Goal: Task Accomplishment & Management: Use online tool/utility

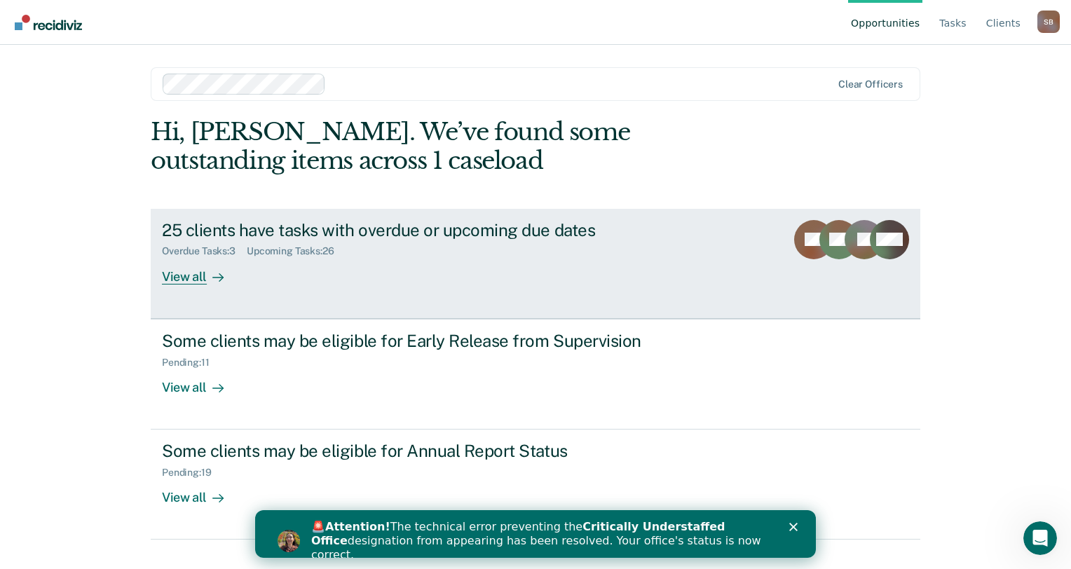
click at [185, 273] on div "View all" at bounding box center [201, 270] width 78 height 27
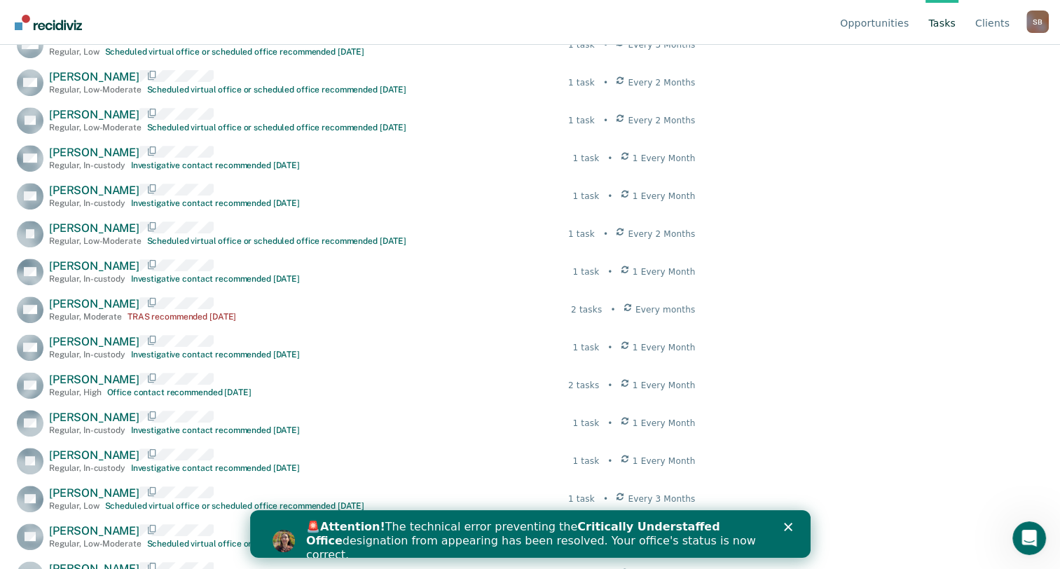
scroll to position [701, 0]
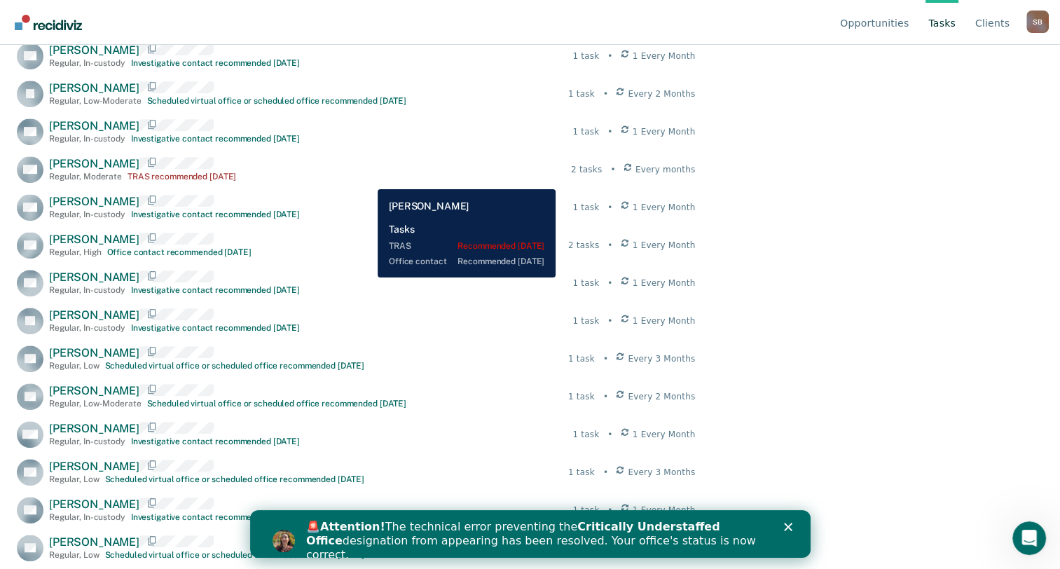
click at [367, 179] on div "CW [PERSON_NAME] Regular , Moderate TRAS recommended [DATE] 2 tasks • Every mon…" at bounding box center [356, 169] width 678 height 27
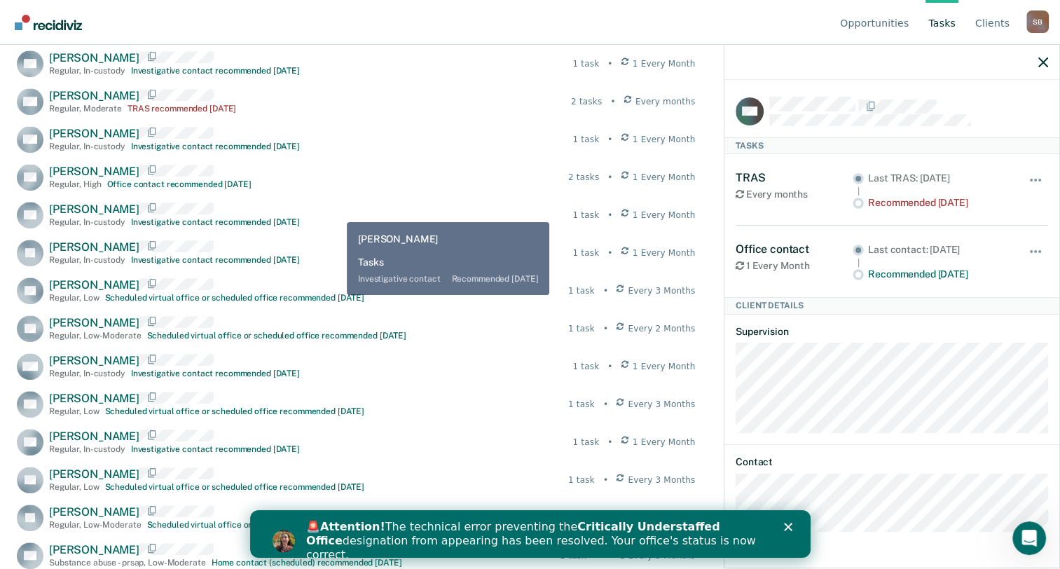
scroll to position [775, 0]
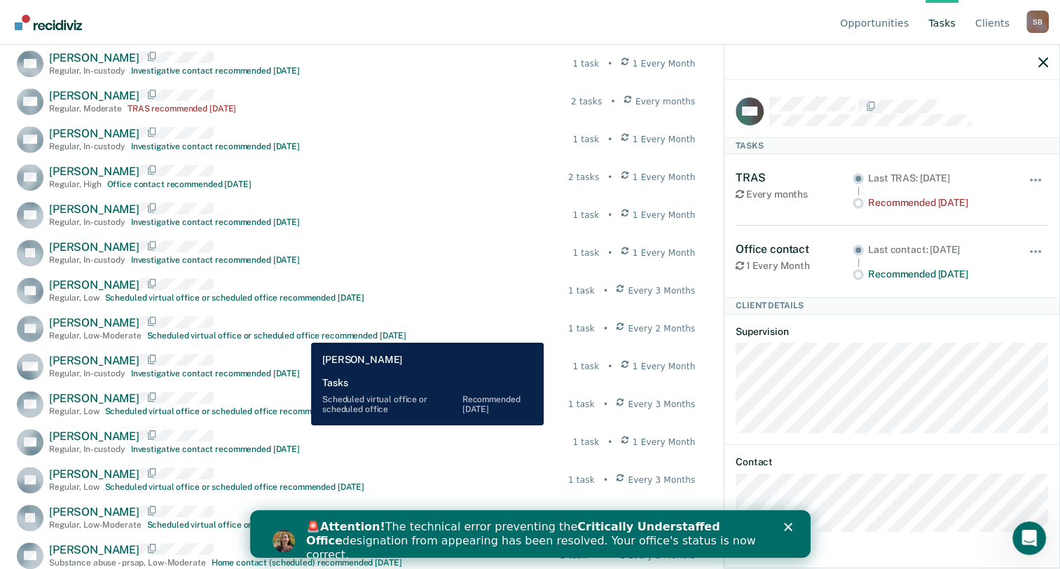
click at [302, 332] on div "Scheduled virtual office or scheduled office recommended [DATE]" at bounding box center [276, 336] width 259 height 10
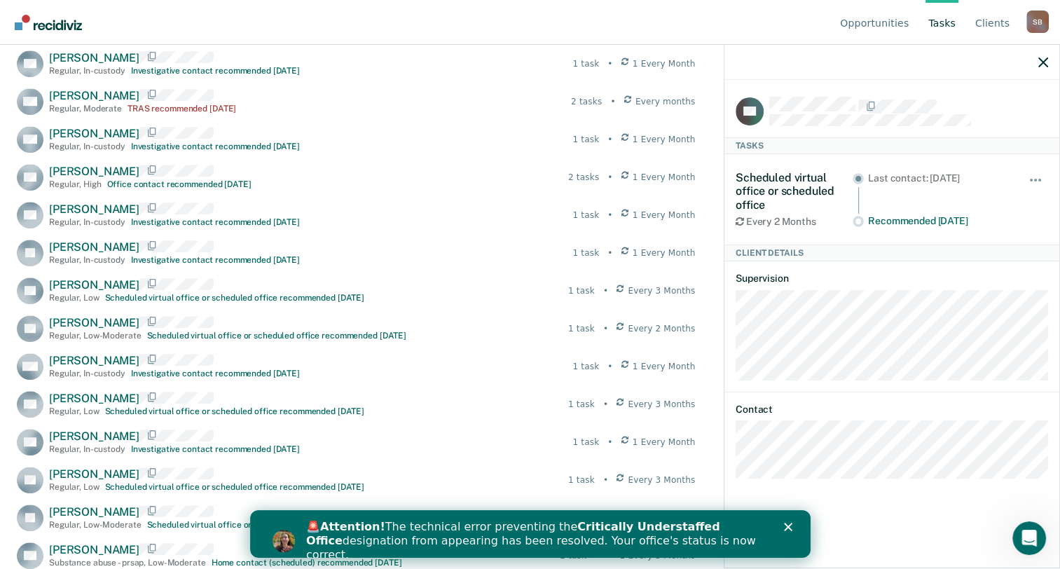
click at [273, 13] on nav "Opportunities Tasks Client s [PERSON_NAME] Profile How it works Log Out" at bounding box center [530, 22] width 1038 height 44
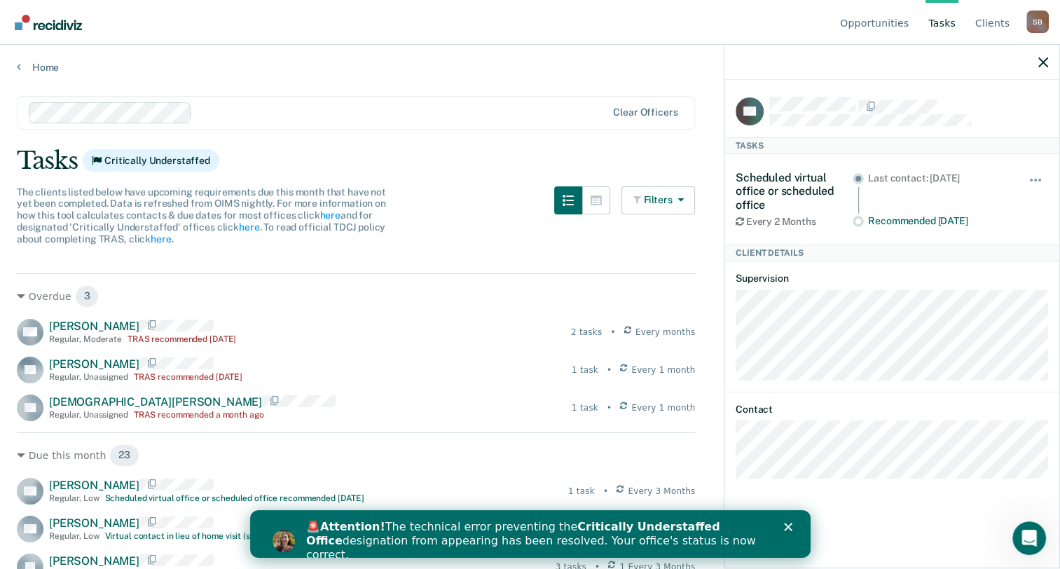
scroll to position [0, 0]
click at [246, 226] on link "here" at bounding box center [249, 227] width 20 height 11
click at [602, 196] on icon "button" at bounding box center [596, 201] width 11 height 11
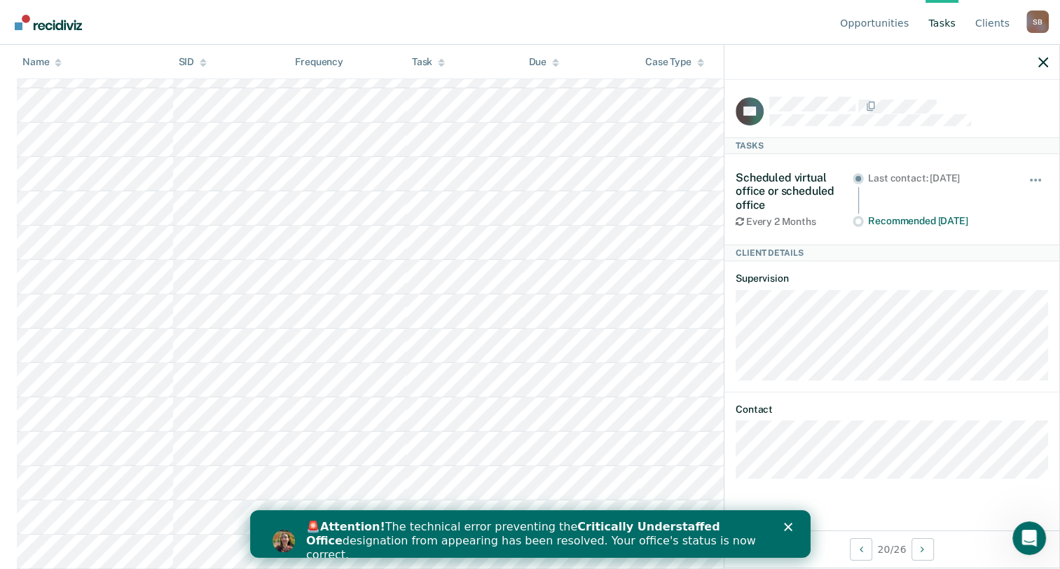
scroll to position [496, 0]
click at [924, 554] on icon "Next Client" at bounding box center [923, 549] width 4 height 10
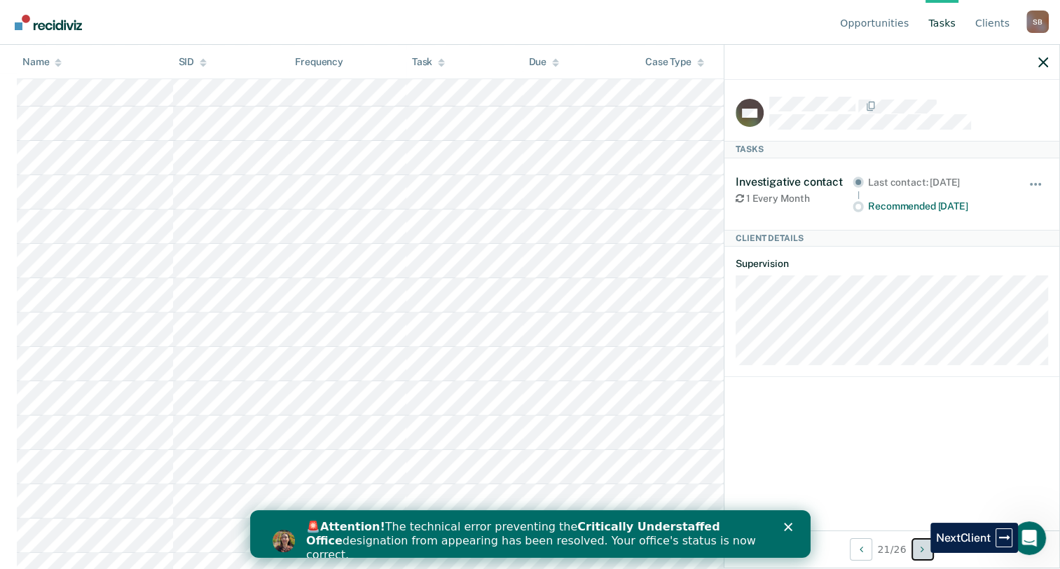
click at [920, 553] on button "Next Client" at bounding box center [923, 549] width 22 height 22
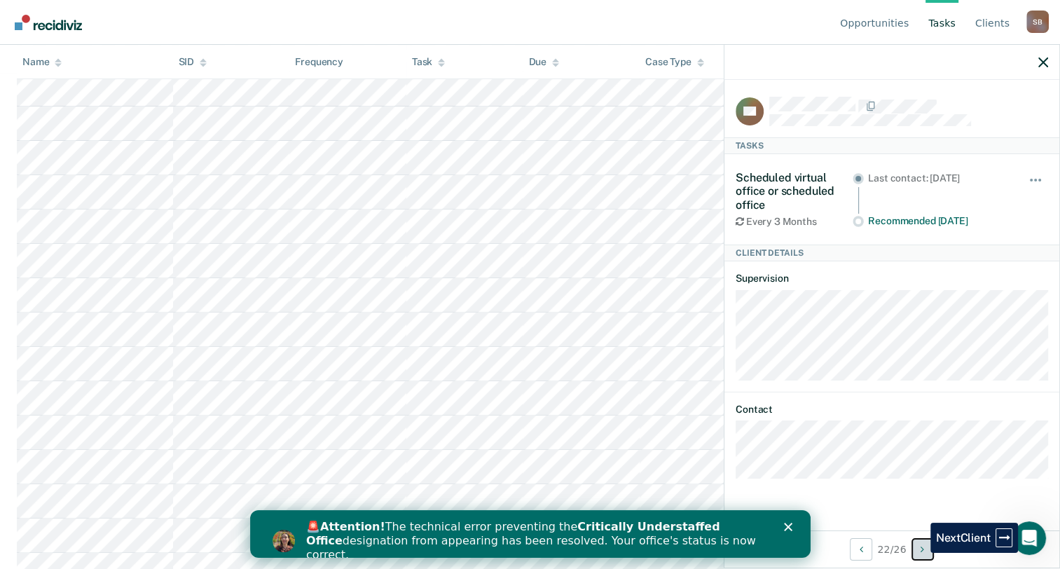
click at [920, 553] on button "Next Client" at bounding box center [923, 549] width 22 height 22
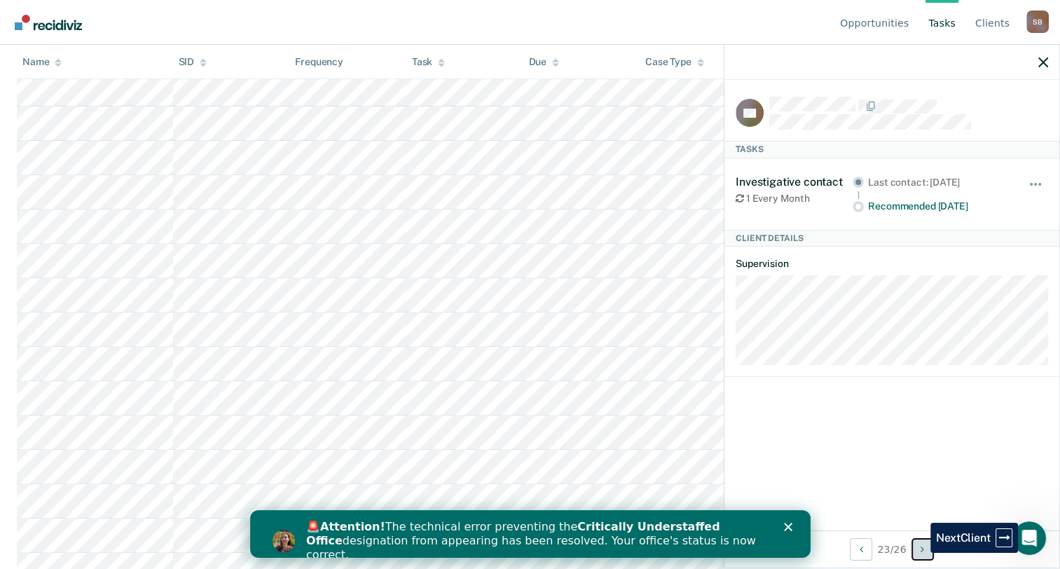
click at [919, 553] on button "Next Client" at bounding box center [923, 549] width 22 height 22
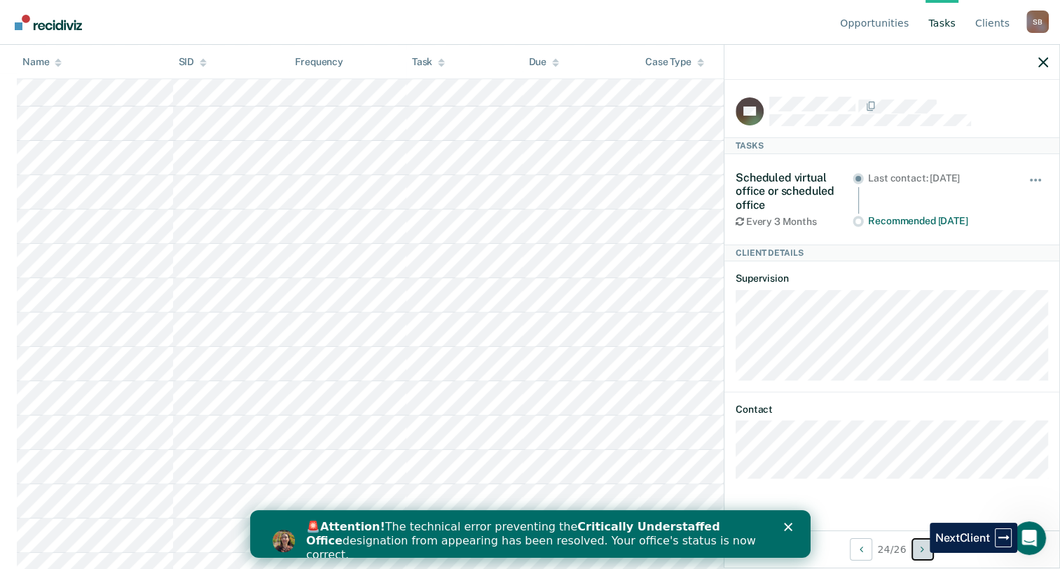
click at [919, 553] on button "Next Client" at bounding box center [923, 549] width 22 height 22
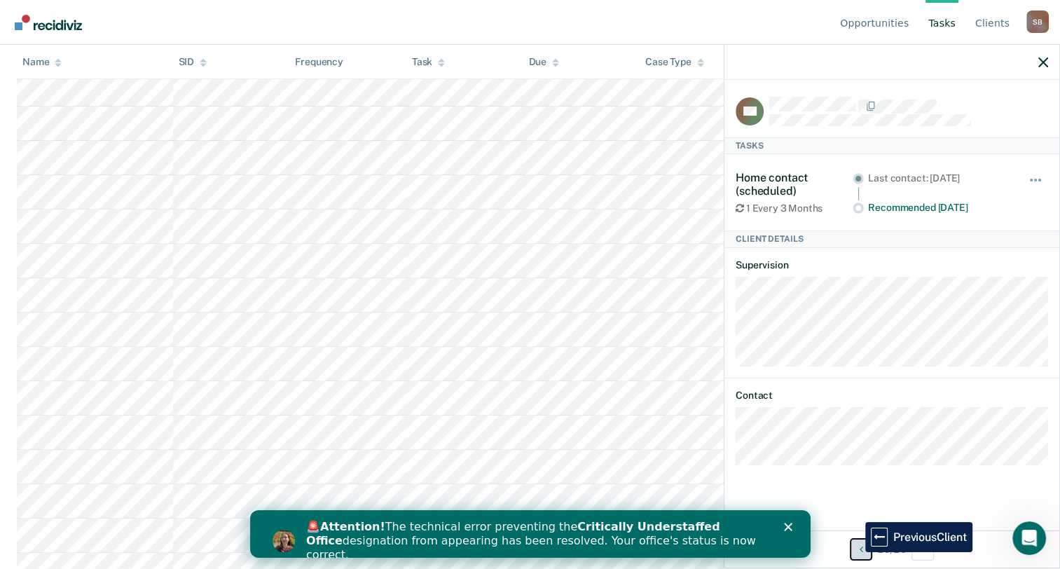
click at [855, 552] on button "Previous Client" at bounding box center [861, 549] width 22 height 22
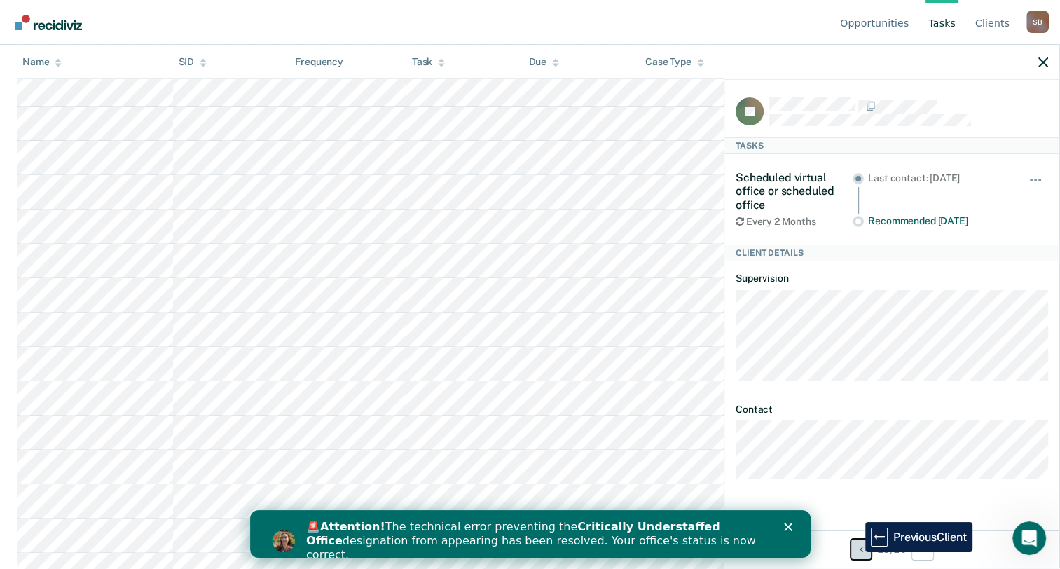
click at [855, 552] on button "Previous Client" at bounding box center [861, 549] width 22 height 22
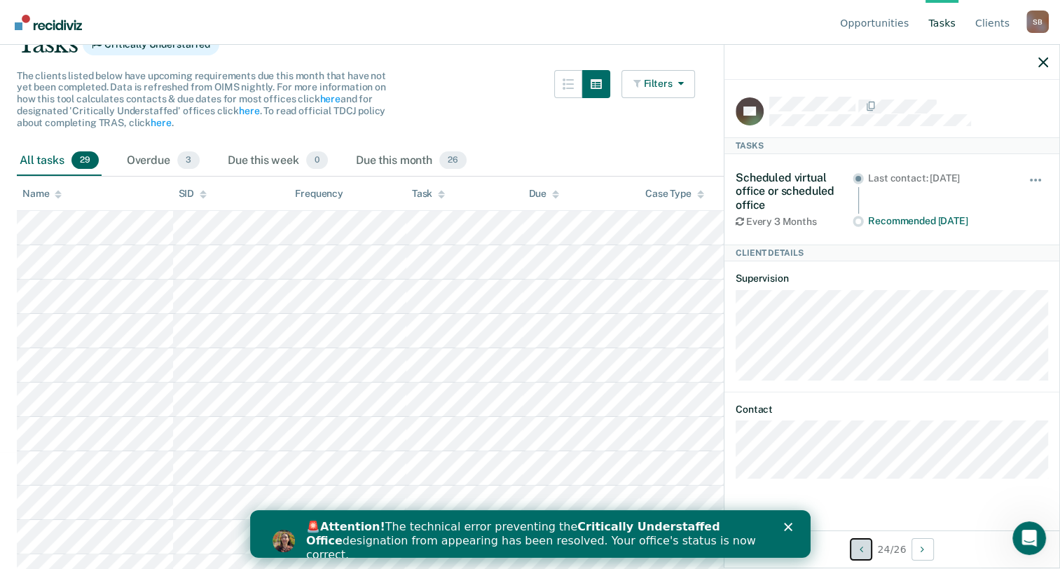
scroll to position [0, 0]
